Goal: Task Accomplishment & Management: Use online tool/utility

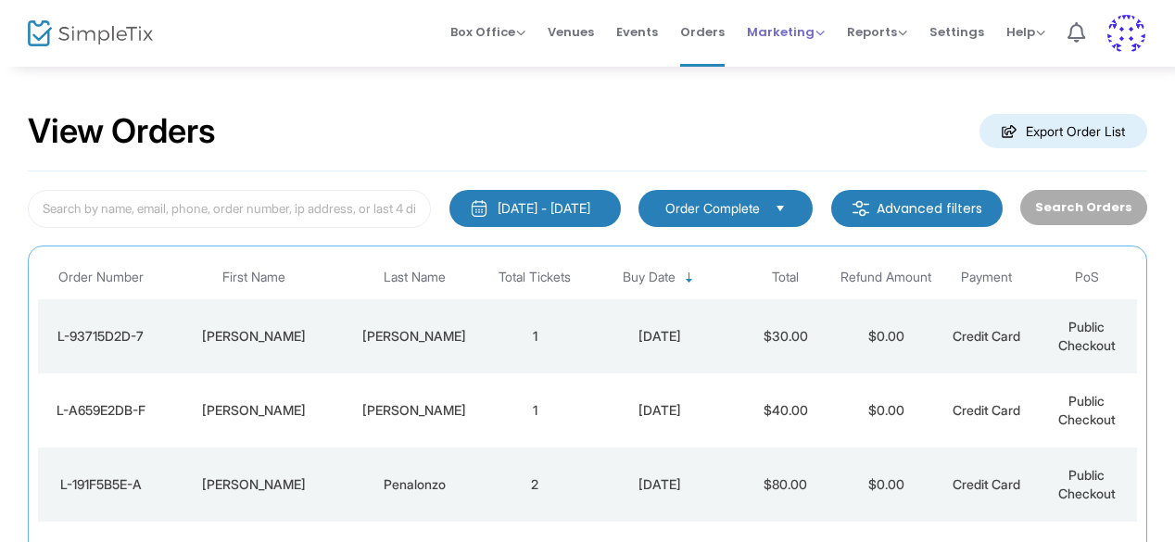
click at [796, 30] on span "Marketing" at bounding box center [786, 32] width 78 height 18
click at [802, 67] on li "Promo Codes" at bounding box center [821, 62] width 148 height 36
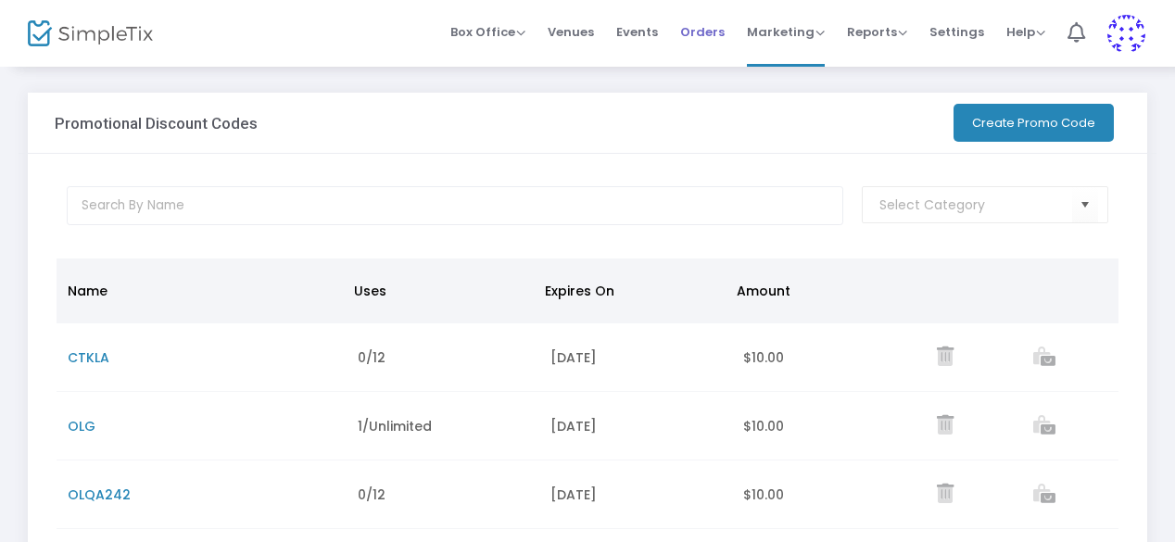
click at [701, 32] on span "Orders" at bounding box center [702, 31] width 44 height 47
